Goal: Task Accomplishment & Management: Manage account settings

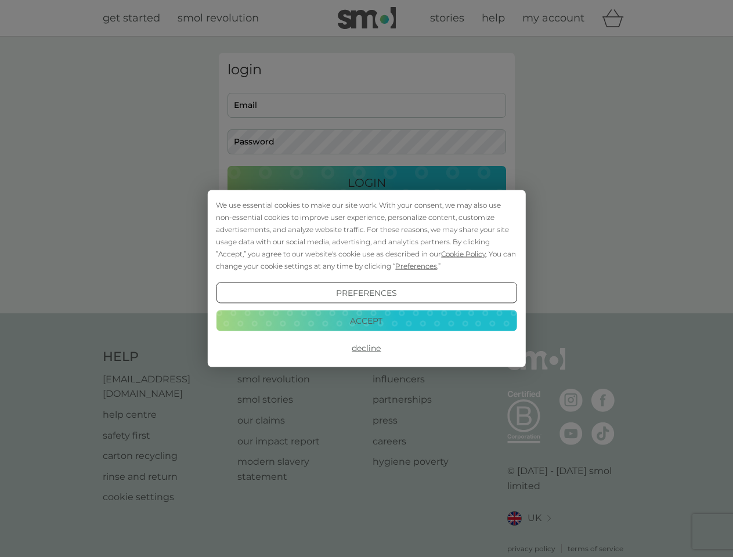
click at [464, 254] on span "Cookie Policy" at bounding box center [463, 254] width 45 height 9
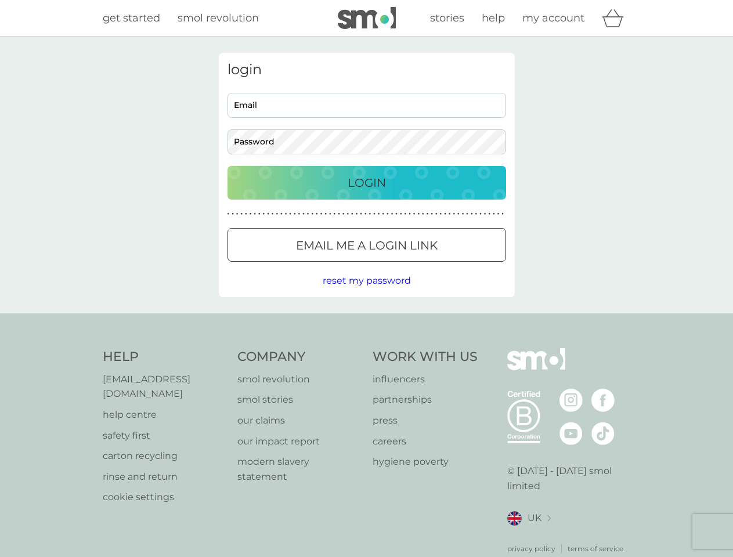
click at [415, 266] on div "login Email Password Login ● ● ● ● ● ● ● ● ● ● ● ● ● ● ● ● ● ● ● ● ● ● ● ● ● ● …" at bounding box center [367, 175] width 296 height 244
click at [366, 293] on div "login Email Password Login ● ● ● ● ● ● ● ● ● ● ● ● ● ● ● ● ● ● ● ● ● ● ● ● ● ● …" at bounding box center [367, 175] width 296 height 244
click at [366, 348] on div "Help [EMAIL_ADDRESS][DOMAIN_NAME] help centre safety first carton recycling rin…" at bounding box center [367, 451] width 528 height 206
click at [366, 320] on div "Help [EMAIL_ADDRESS][DOMAIN_NAME] help centre safety first carton recycling rin…" at bounding box center [366, 452] width 733 height 276
